Goal: Information Seeking & Learning: Learn about a topic

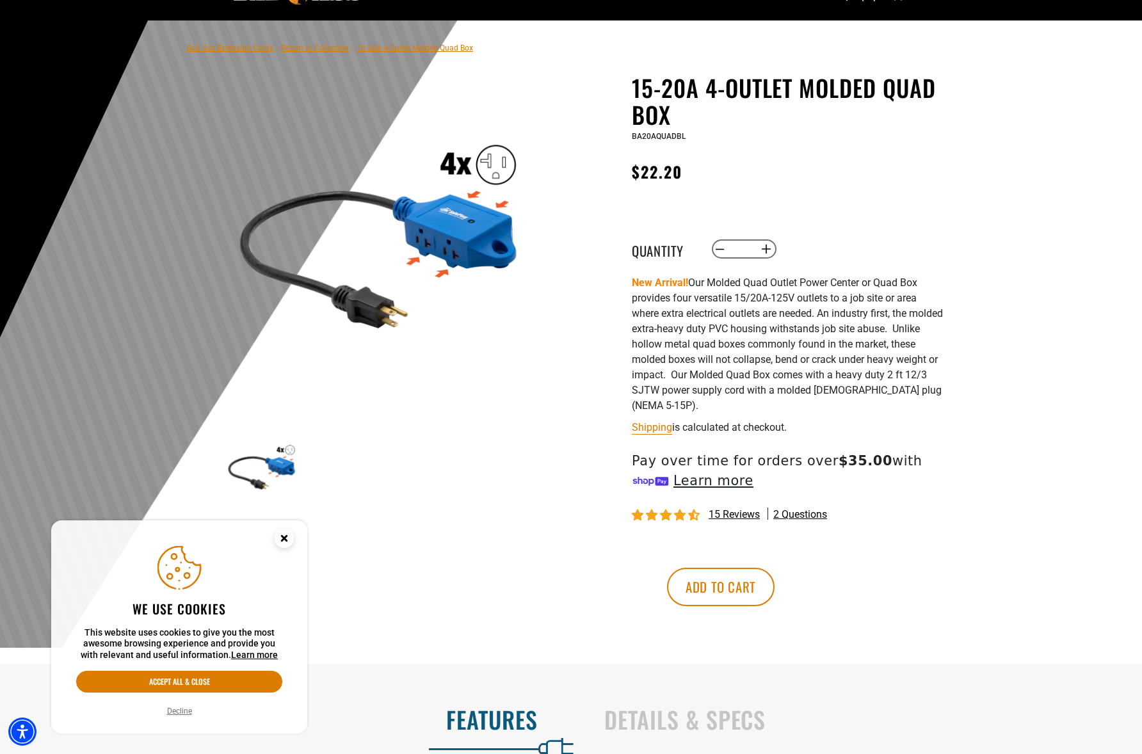
scroll to position [69, 0]
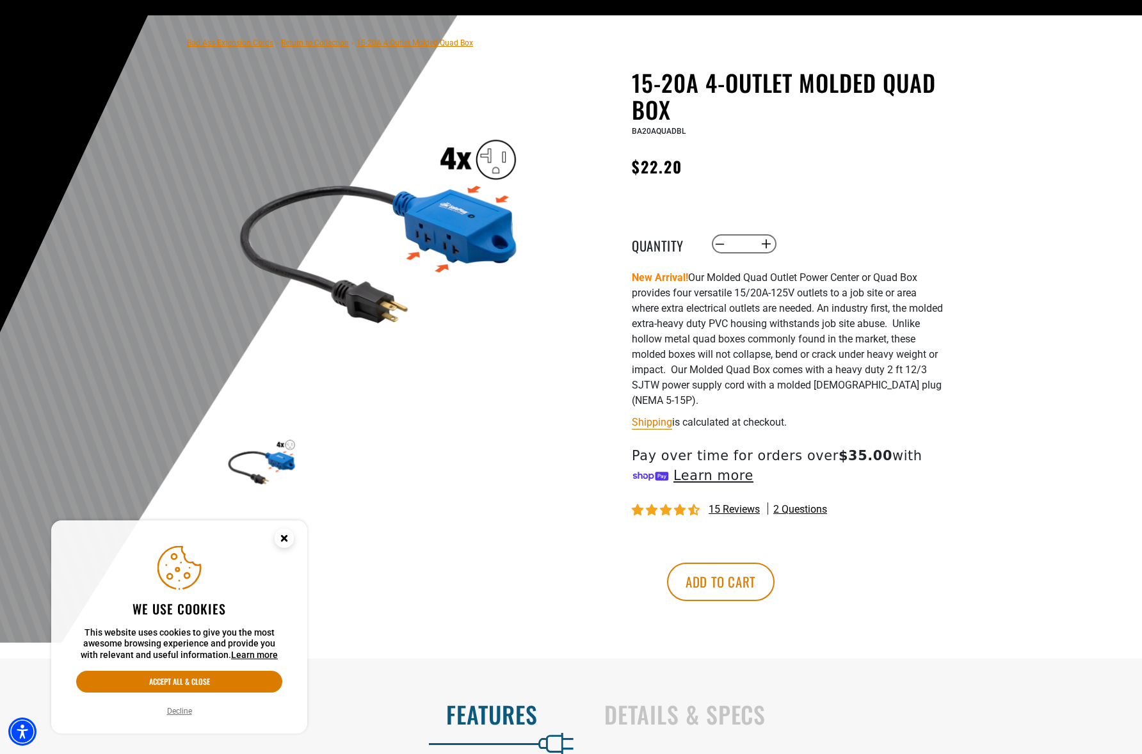
drag, startPoint x: 276, startPoint y: 458, endPoint x: 273, endPoint y: 444, distance: 13.7
click at [276, 458] on img at bounding box center [262, 461] width 74 height 74
click at [467, 211] on img at bounding box center [379, 226] width 308 height 308
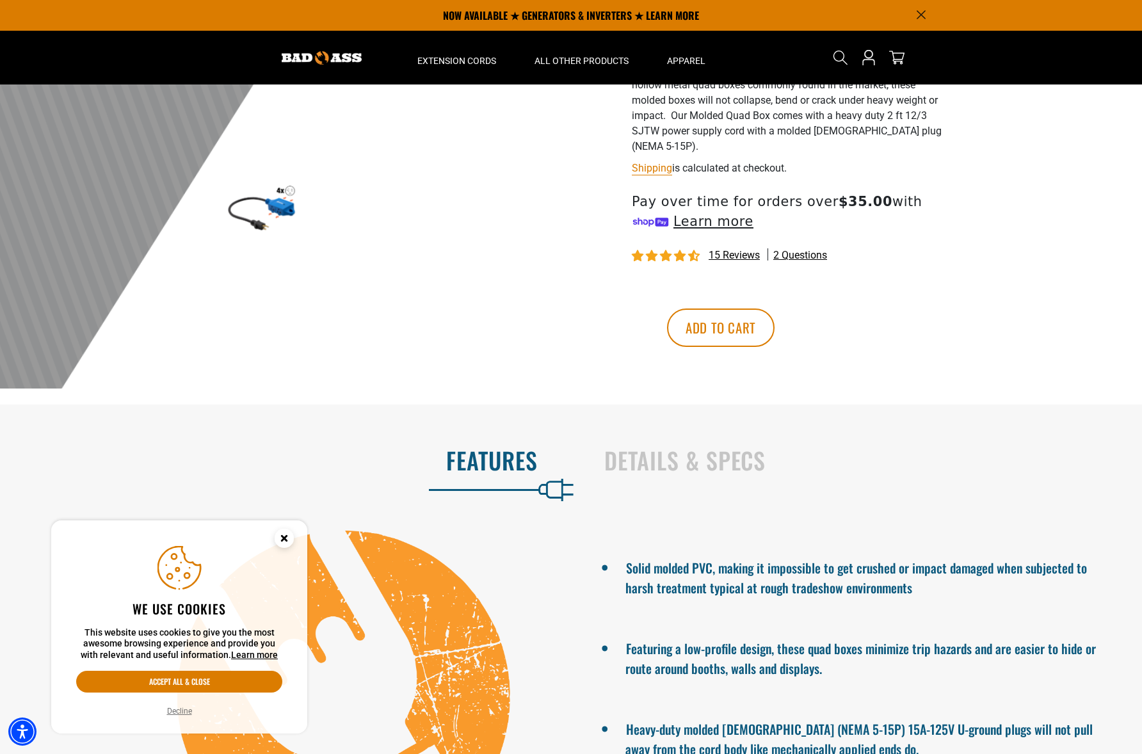
scroll to position [0, 0]
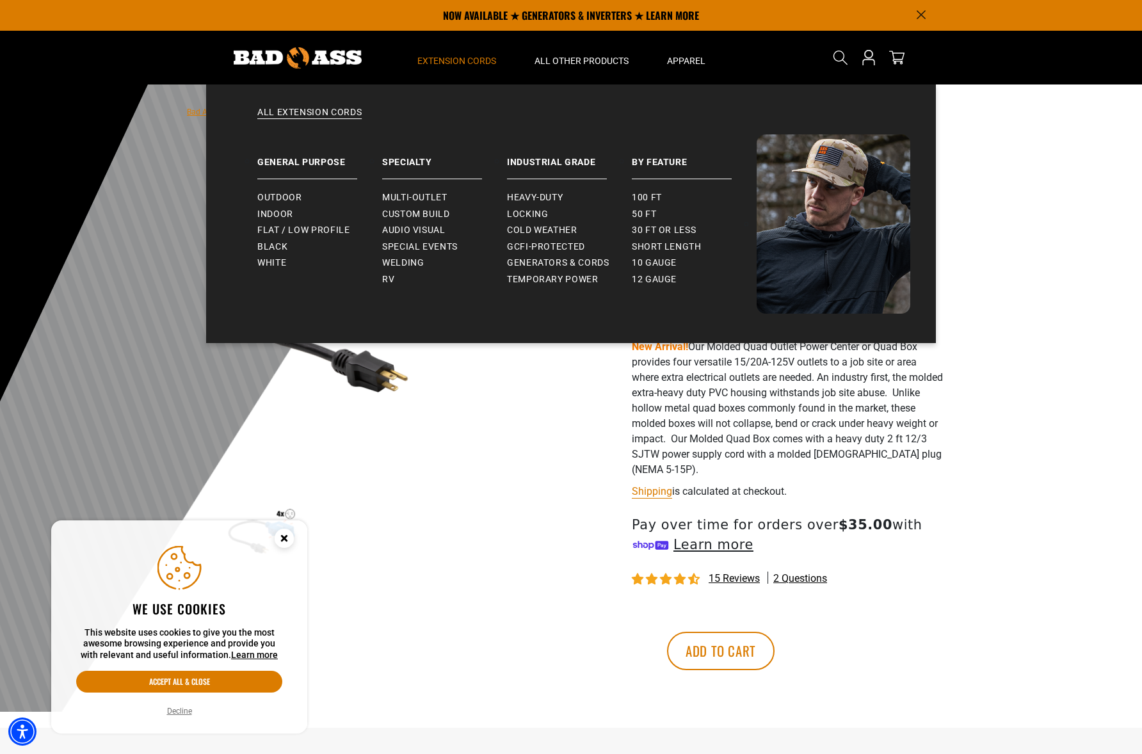
click at [461, 63] on span "Extension Cords" at bounding box center [456, 61] width 79 height 12
click at [654, 249] on span "Short Length" at bounding box center [667, 247] width 70 height 12
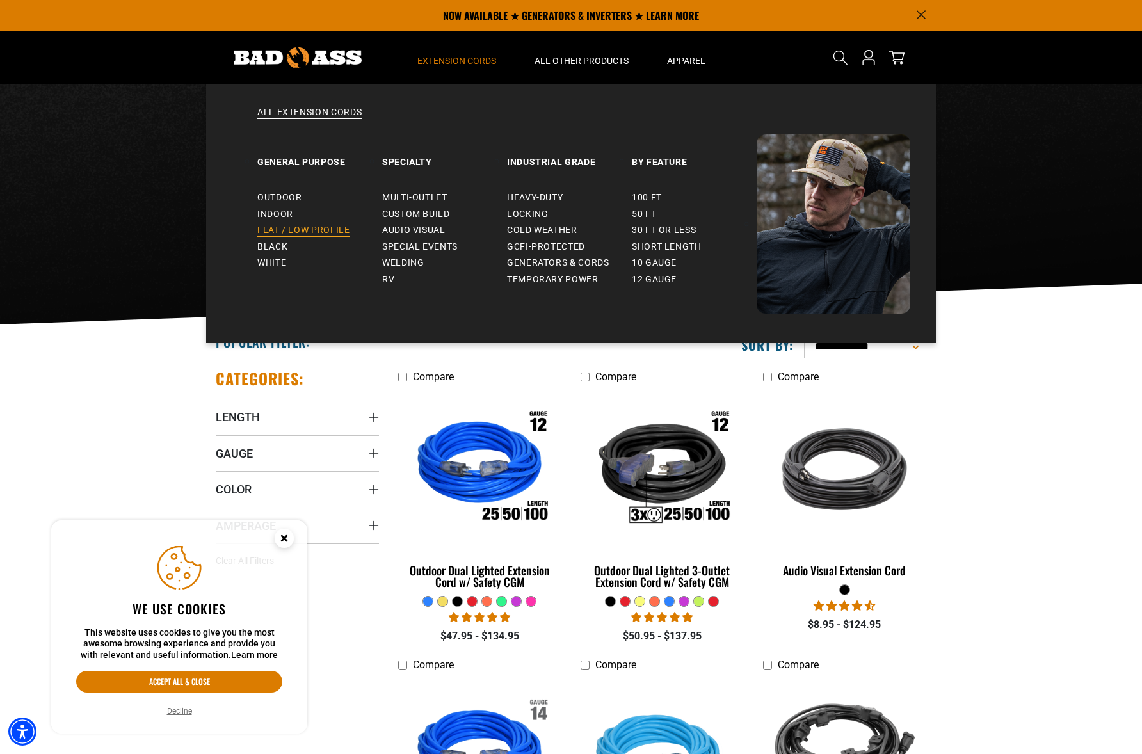
click at [301, 231] on span "Flat / Low Profile" at bounding box center [303, 231] width 93 height 12
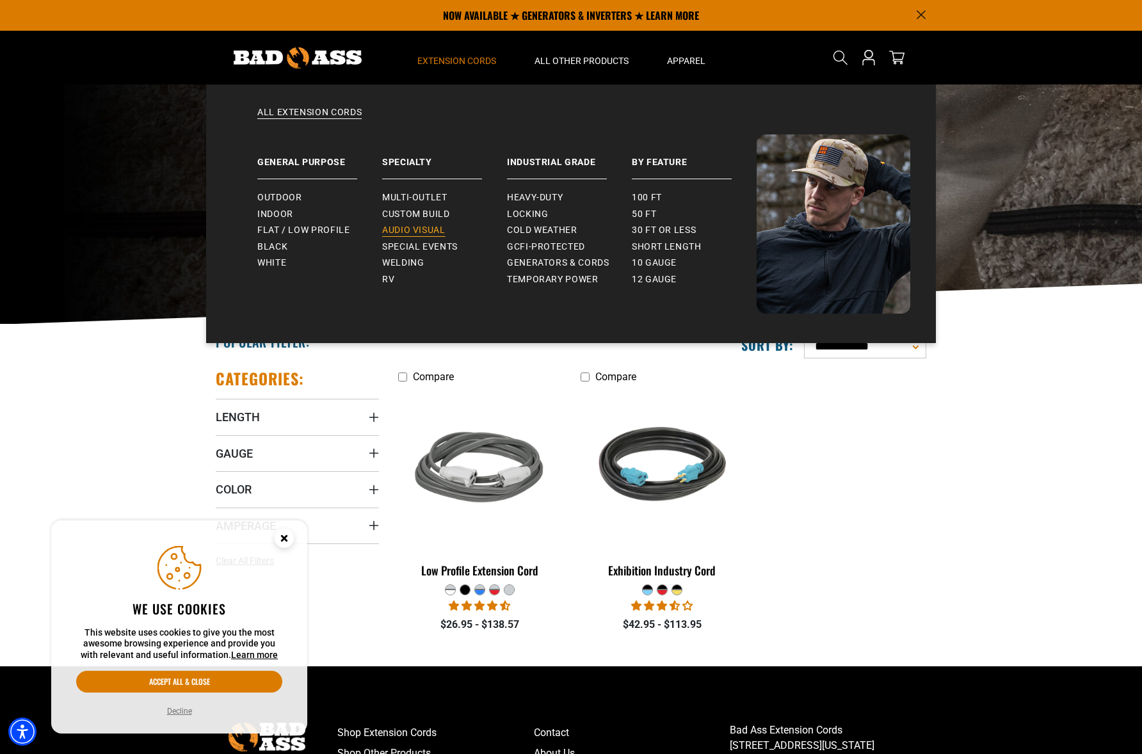
click at [423, 231] on span "Audio Visual" at bounding box center [413, 231] width 63 height 12
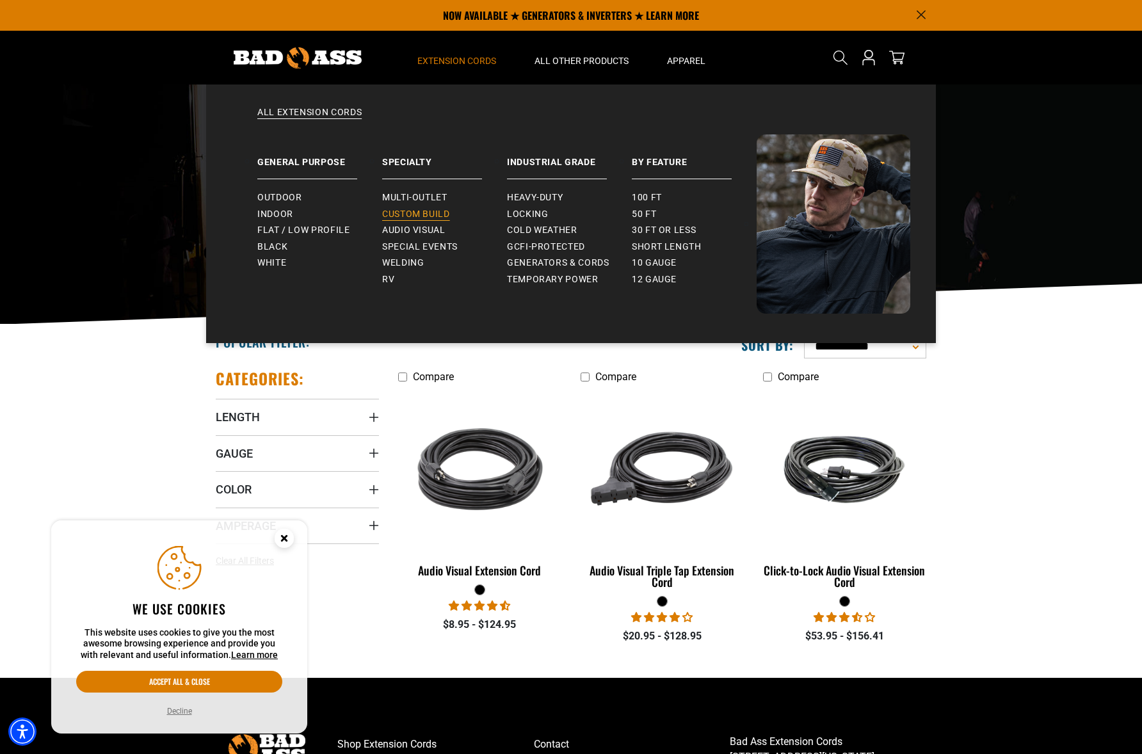
click at [426, 214] on span "Custom Build" at bounding box center [416, 215] width 68 height 12
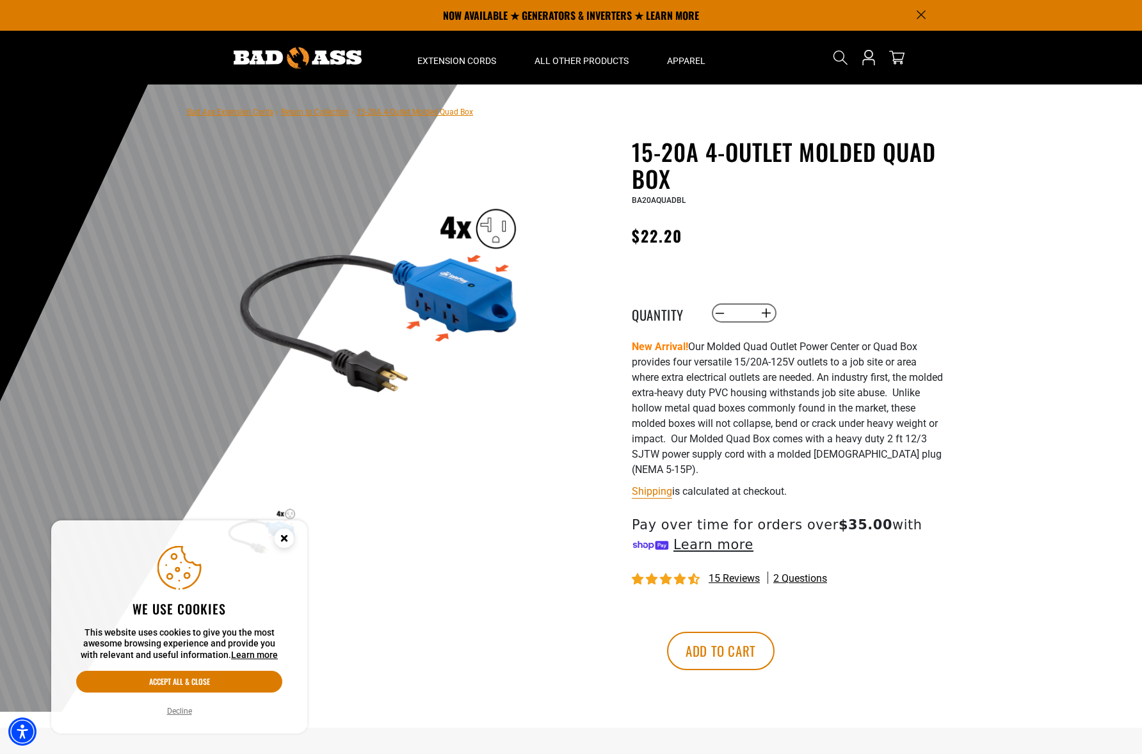
click at [315, 113] on link "Return to Collection" at bounding box center [315, 112] width 68 height 9
click at [327, 113] on link "Return to Collection" at bounding box center [315, 112] width 68 height 9
click at [244, 113] on link "Bad Ass Extension Cords" at bounding box center [230, 112] width 86 height 9
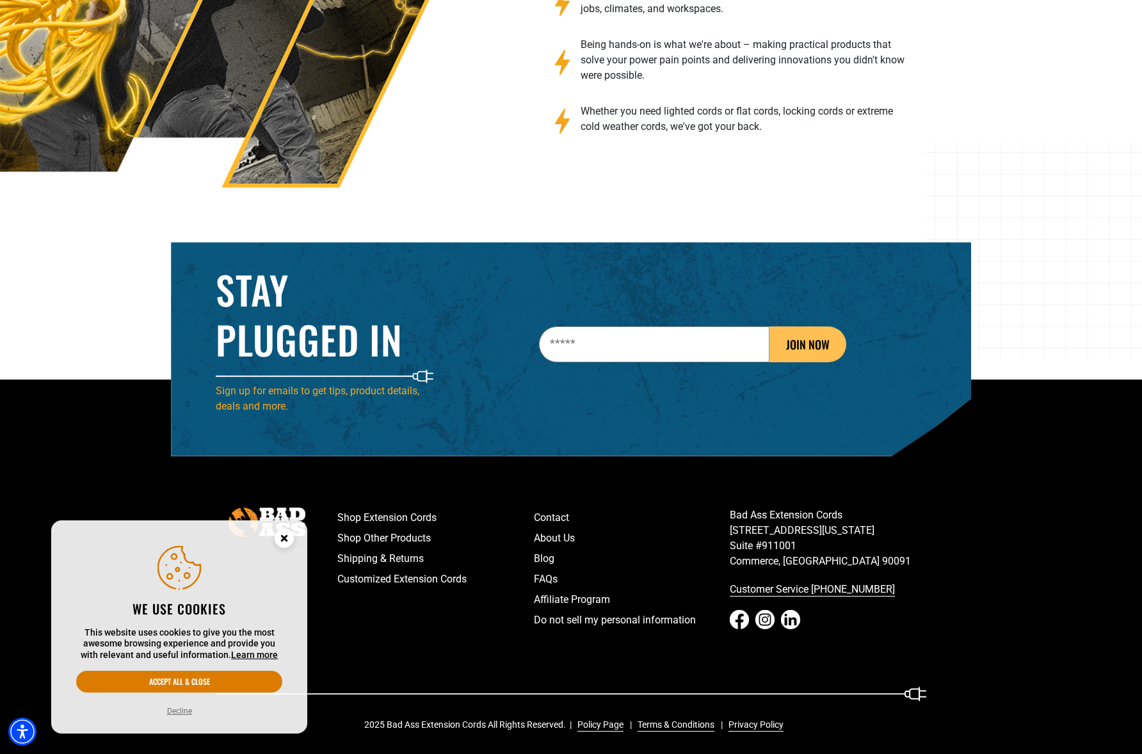
scroll to position [2014, 0]
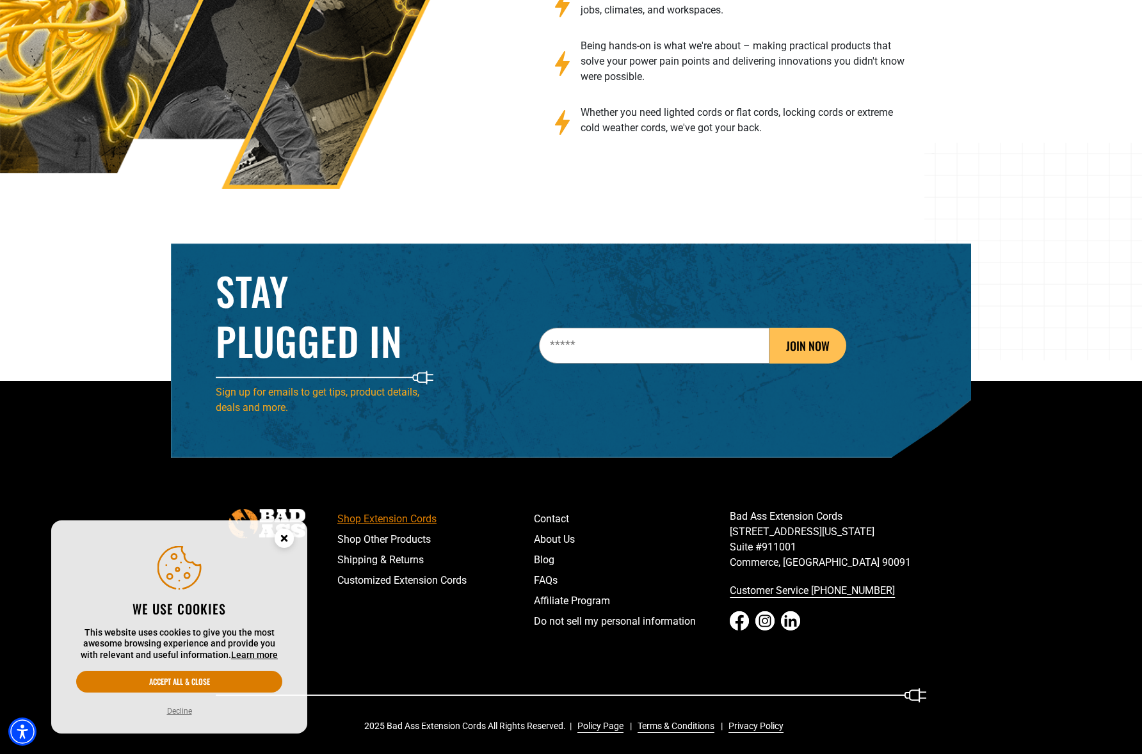
click at [394, 518] on link "Shop Extension Cords" at bounding box center [435, 519] width 196 height 20
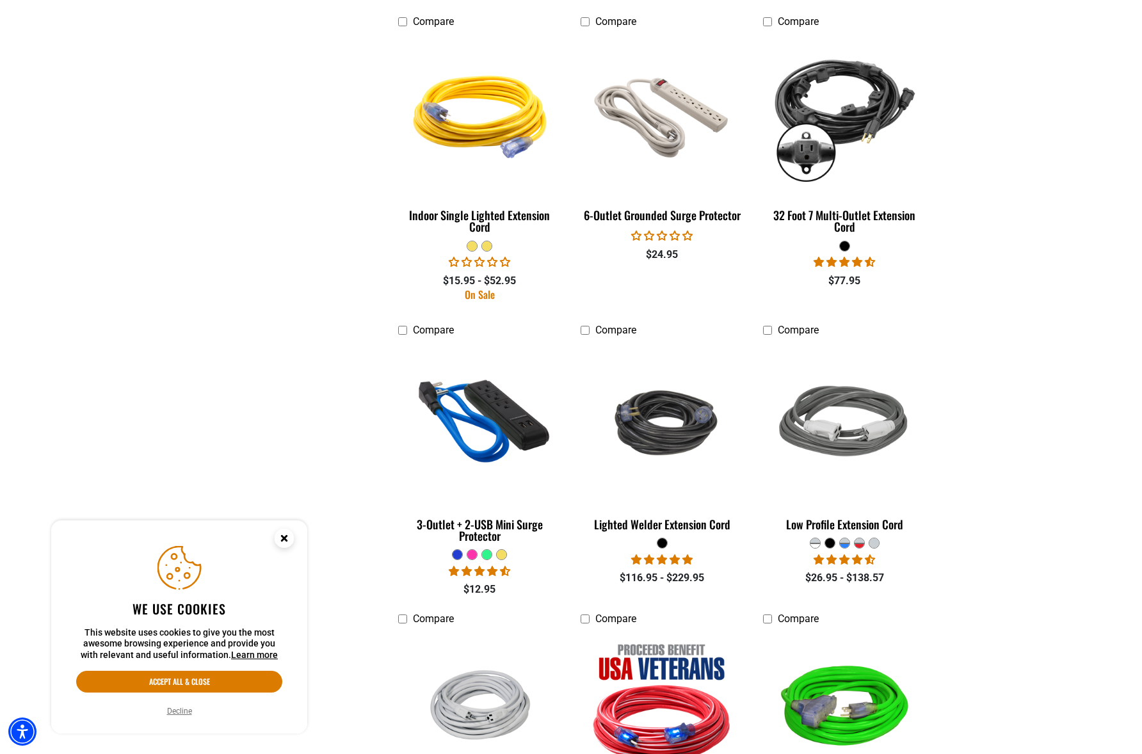
scroll to position [1814, 0]
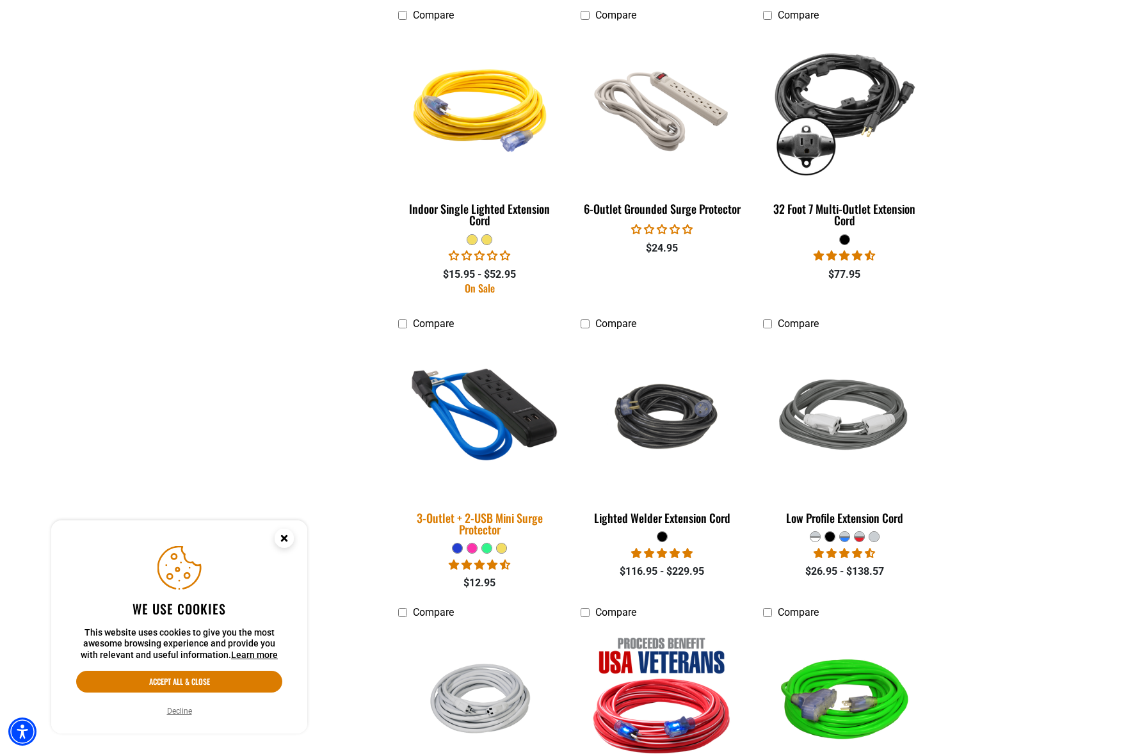
click at [505, 397] on img at bounding box center [479, 417] width 179 height 164
